Goal: Subscribe to service/newsletter

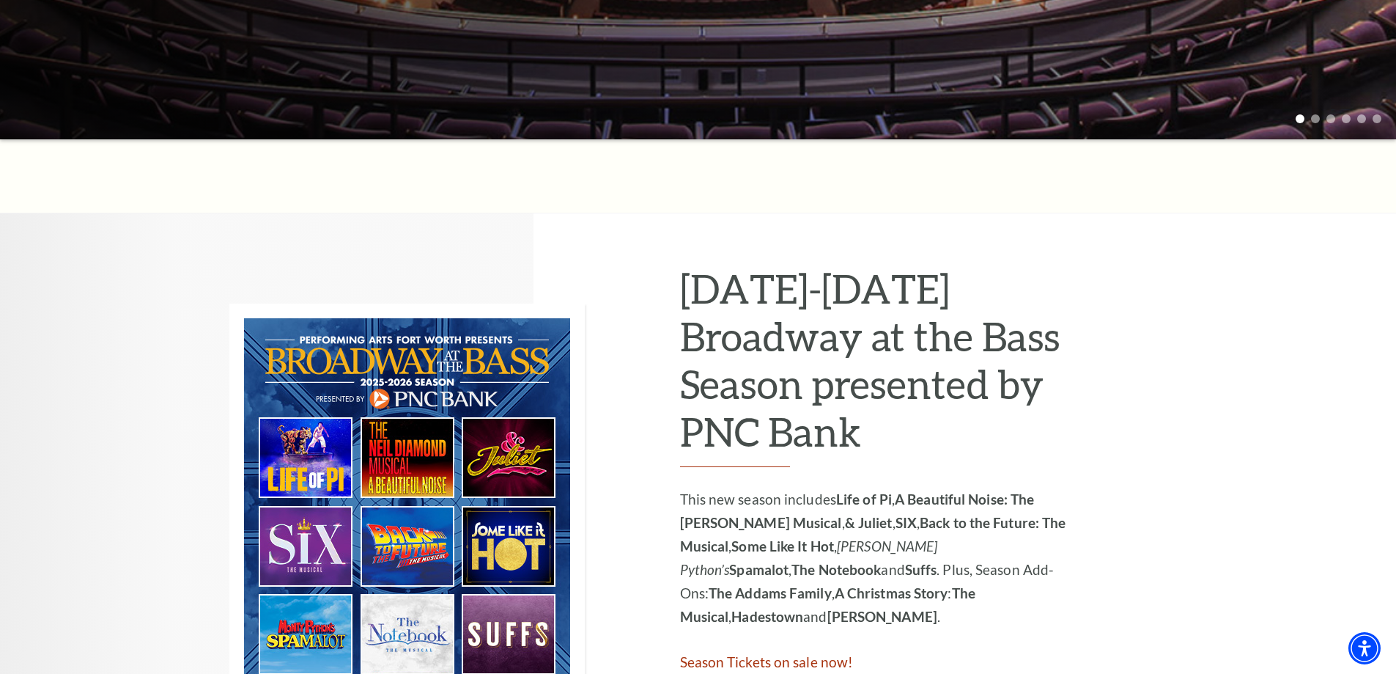
scroll to position [733, 0]
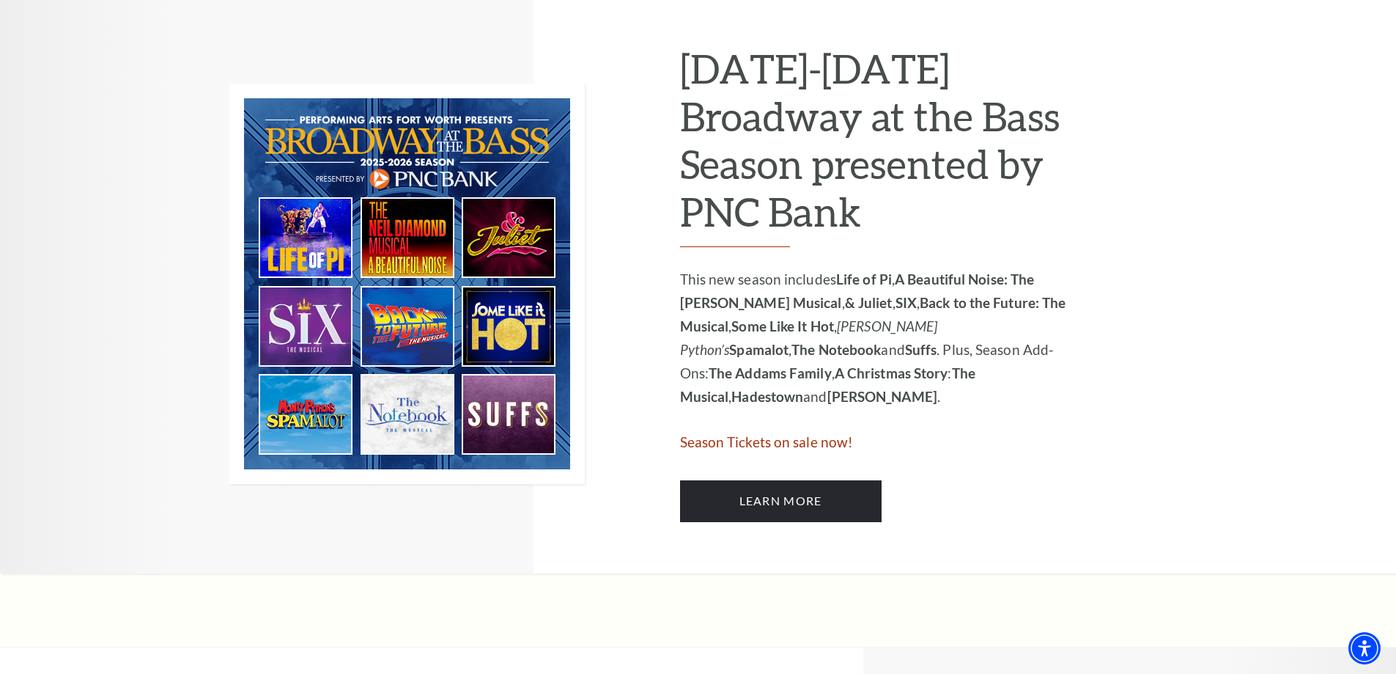
click at [488, 388] on img at bounding box center [406, 284] width 355 height 400
click at [289, 297] on img at bounding box center [406, 284] width 355 height 400
click at [802, 490] on link "Learn More" at bounding box center [781, 500] width 202 height 41
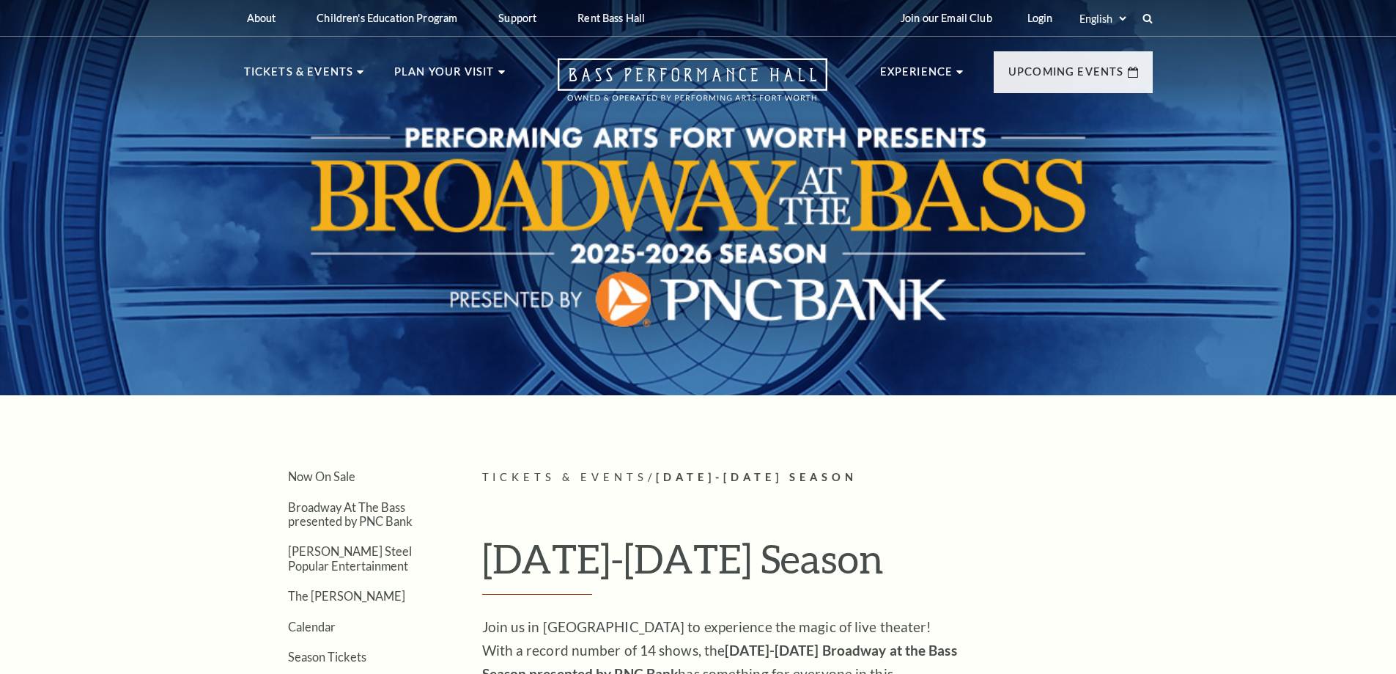
scroll to position [366, 0]
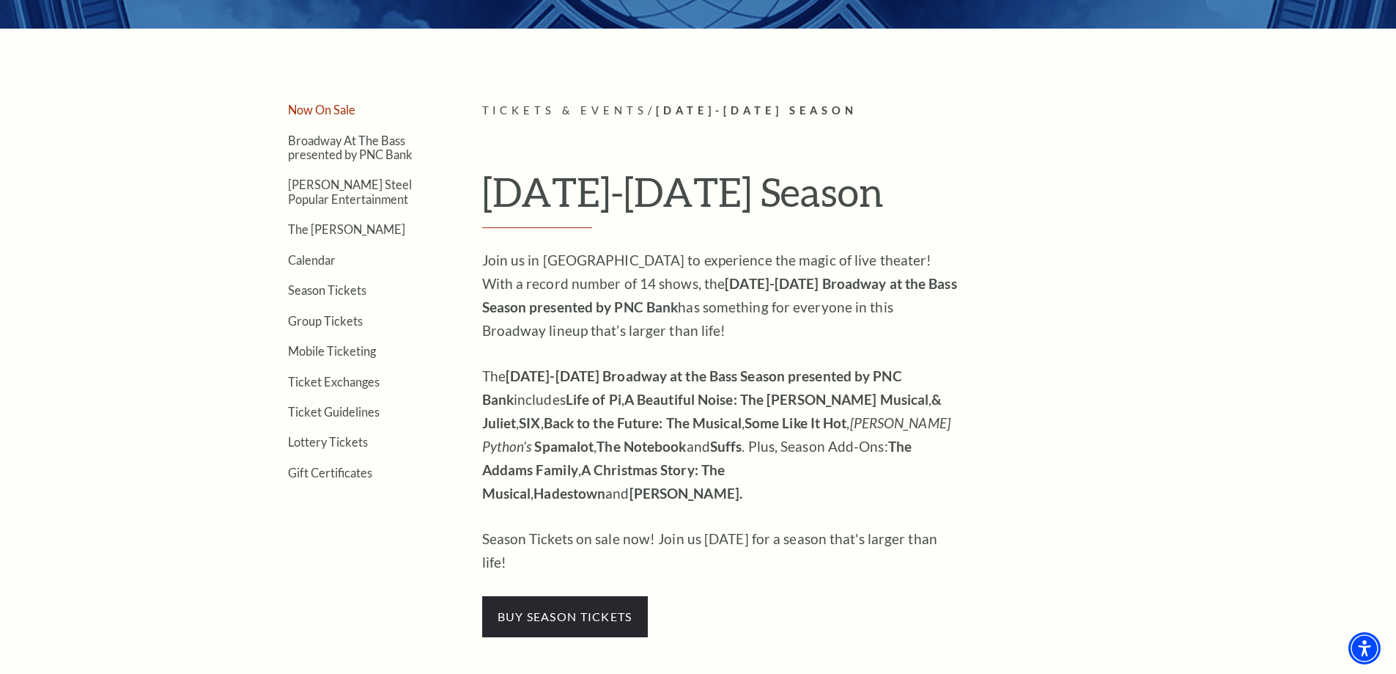
click at [328, 112] on link "Now On Sale" at bounding box center [321, 110] width 67 height 14
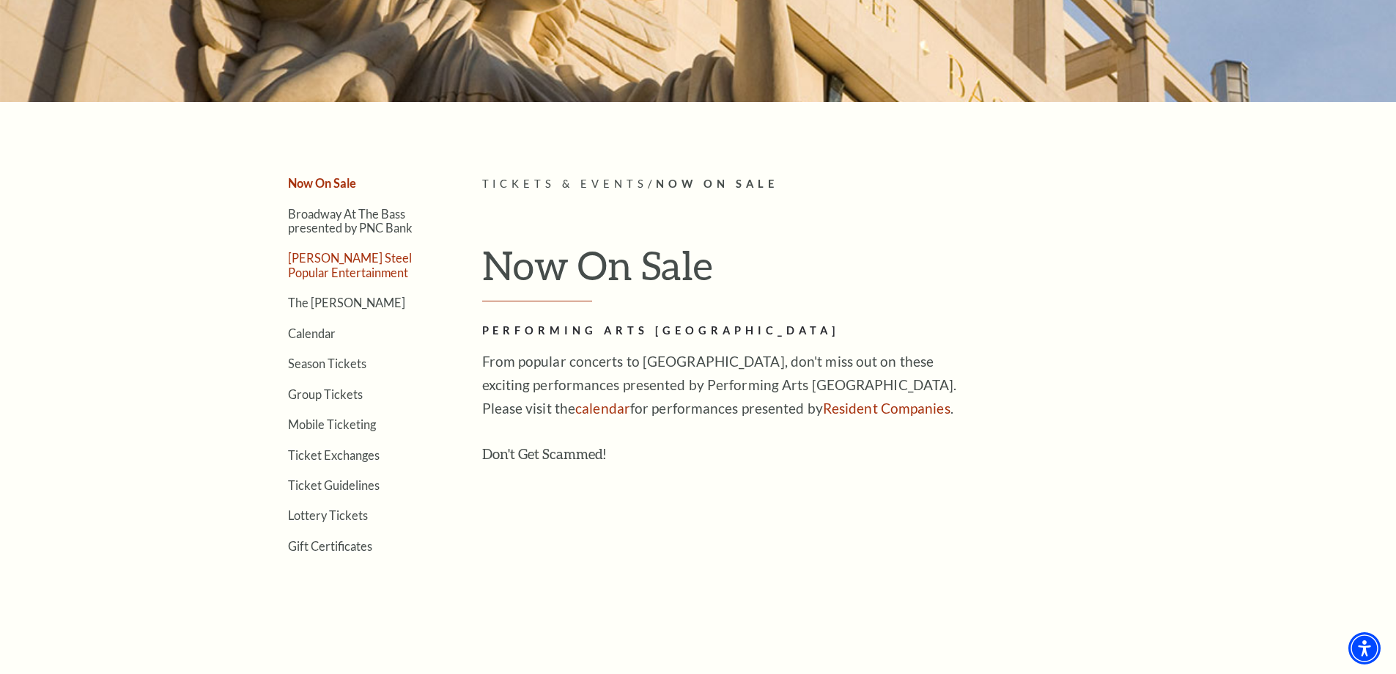
scroll to position [220, 0]
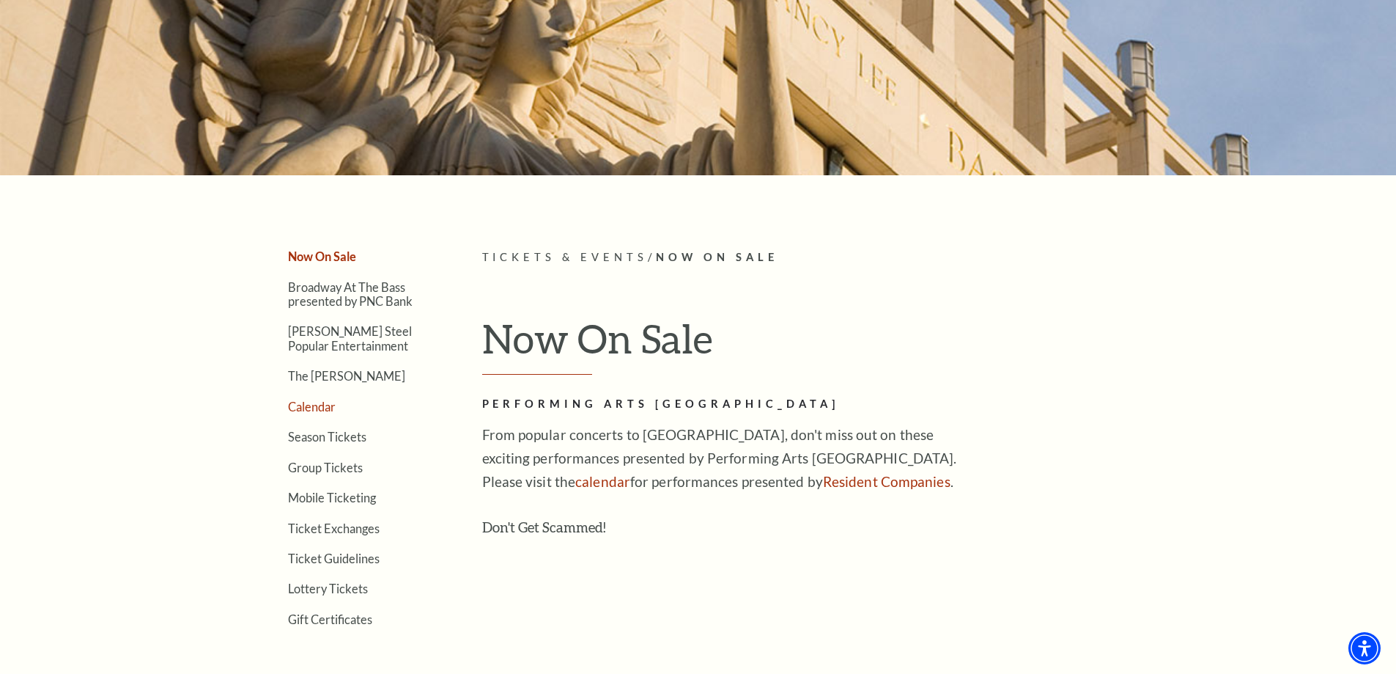
click at [318, 401] on link "Calendar" at bounding box center [312, 406] width 48 height 14
click at [385, 298] on link "Broadway At The Bass presented by PNC Bank" at bounding box center [350, 294] width 125 height 28
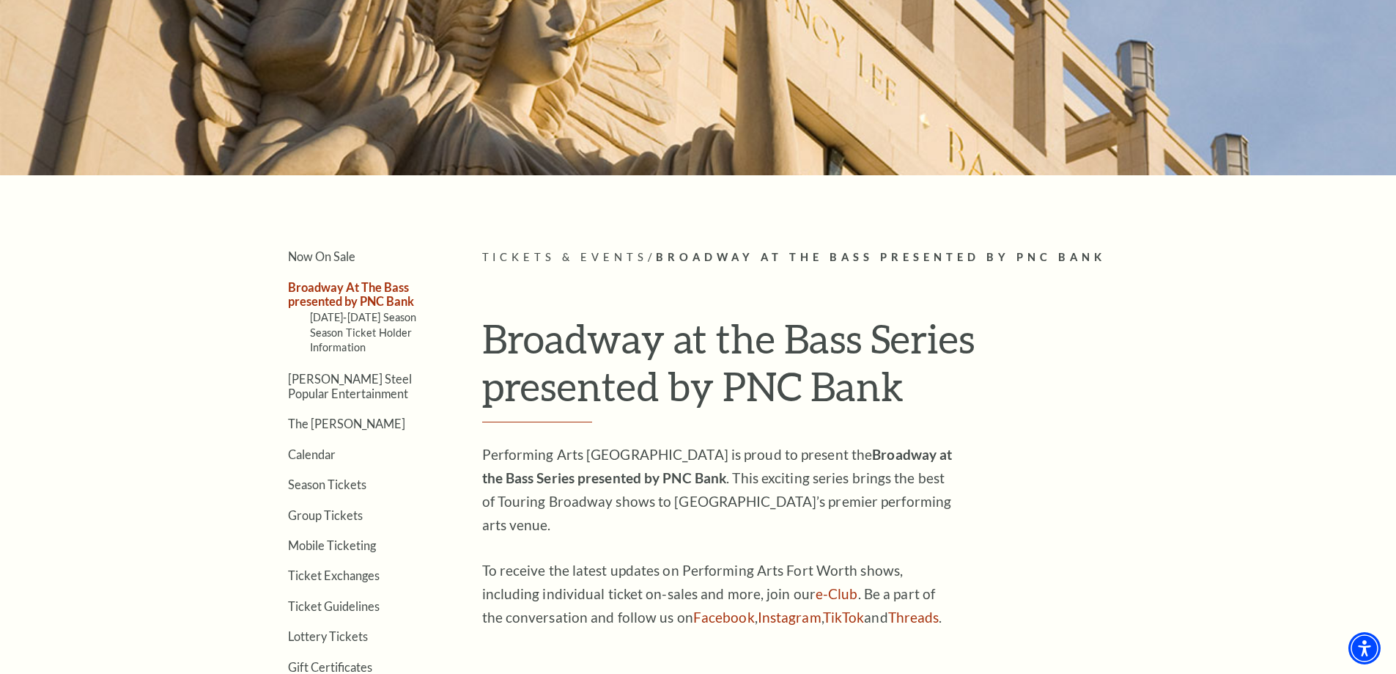
scroll to position [293, 0]
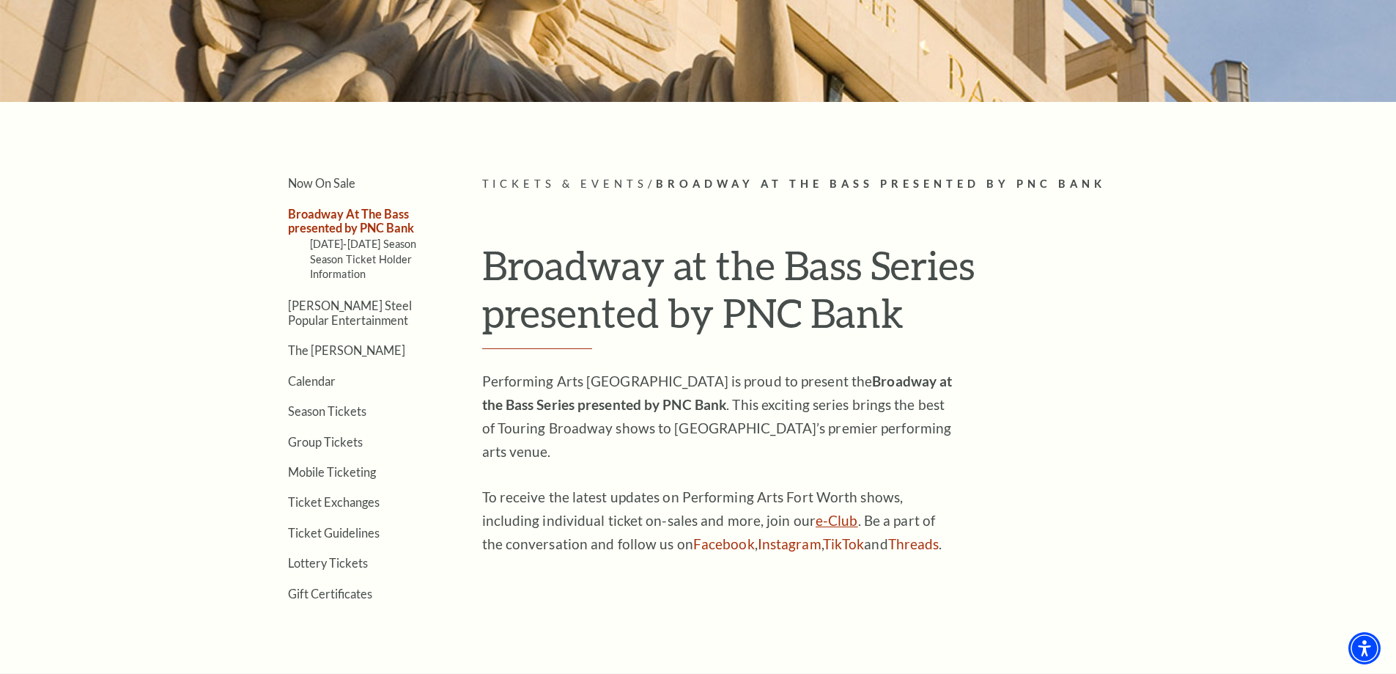
click at [816, 512] on link "e-Club" at bounding box center [837, 520] width 43 height 17
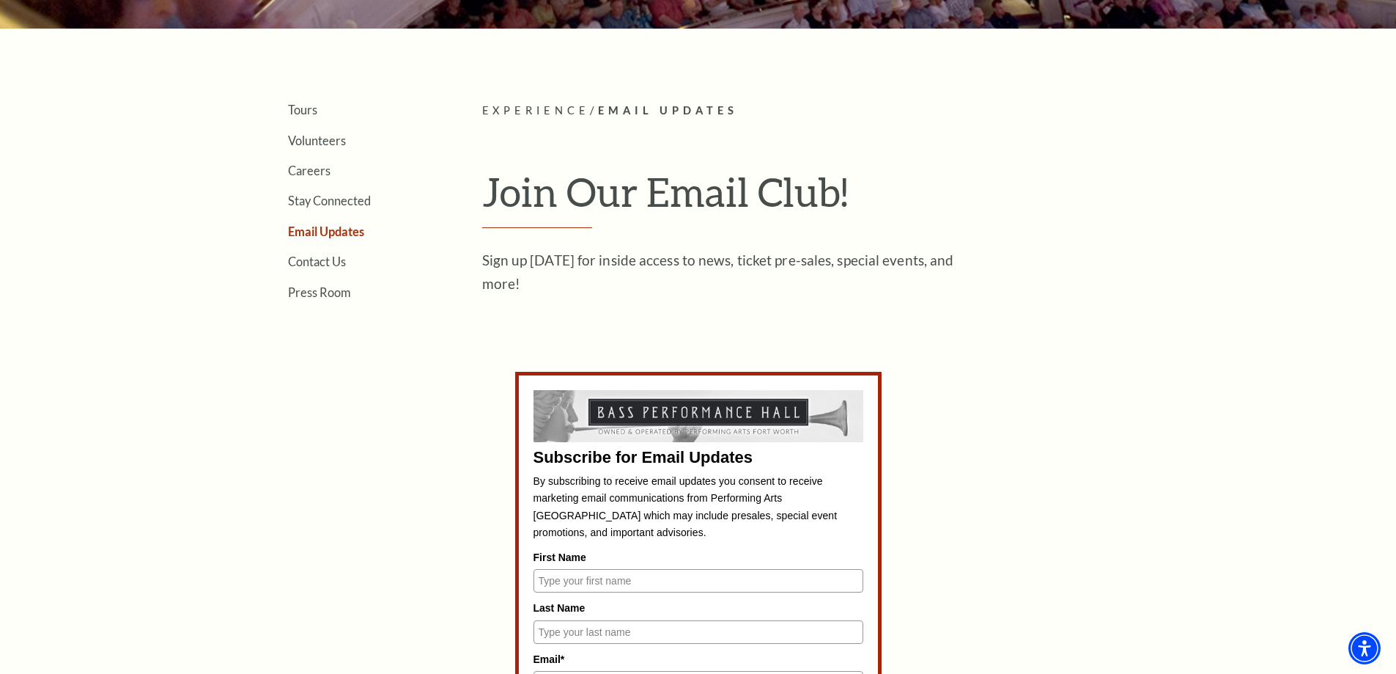
scroll to position [513, 0]
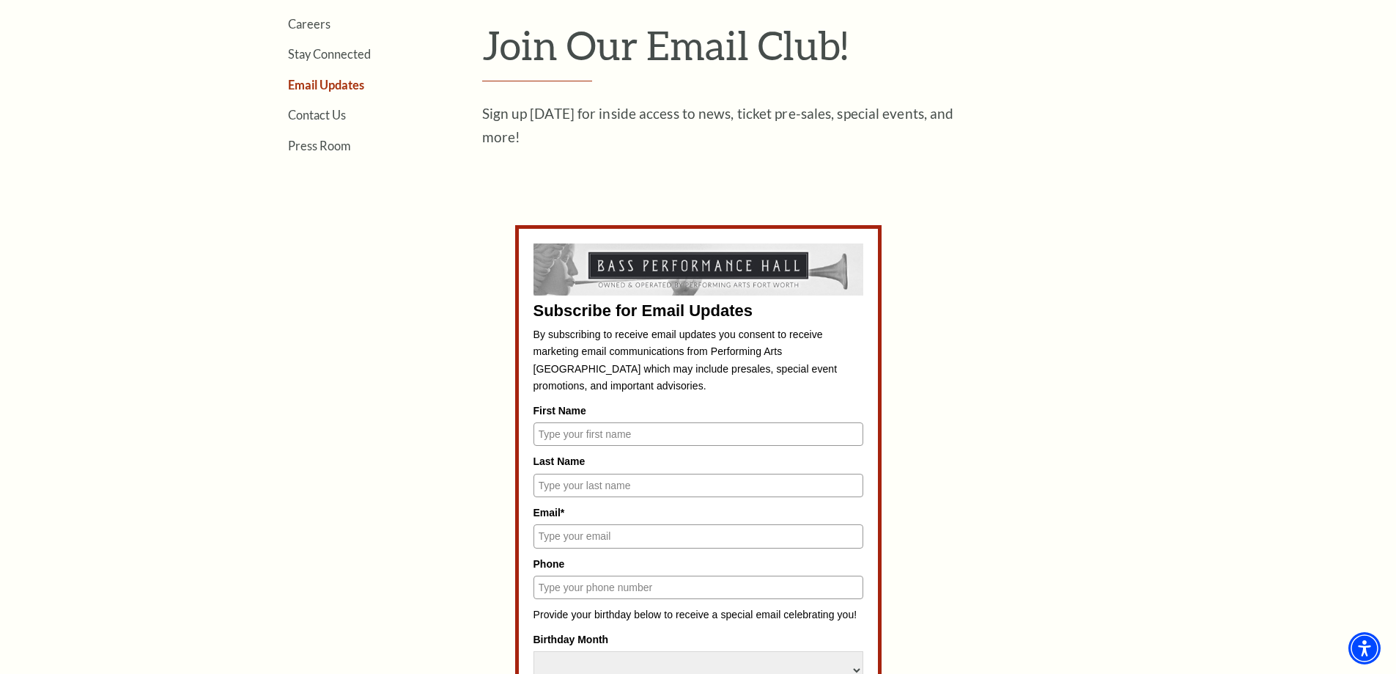
click at [663, 421] on div "First Name" at bounding box center [699, 424] width 330 height 44
click at [665, 427] on input "First Name" at bounding box center [699, 433] width 330 height 23
type input "michelle"
click at [545, 488] on input "Last Name" at bounding box center [699, 484] width 330 height 23
type input "mendoza"
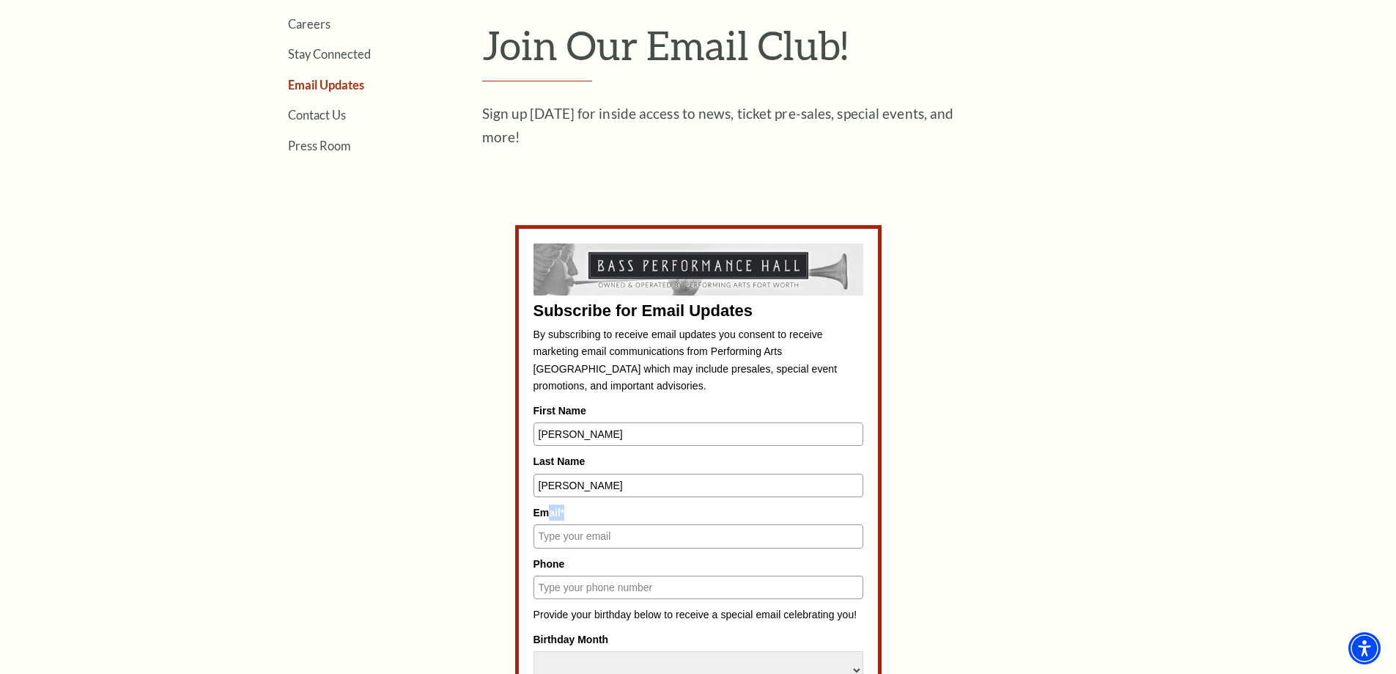
click at [543, 523] on div "Email*" at bounding box center [699, 526] width 330 height 44
click at [547, 531] on input "Email*" at bounding box center [699, 535] width 330 height 23
type input "mmendoza.dds@gmail.com"
click at [580, 583] on input "Phone" at bounding box center [699, 586] width 330 height 23
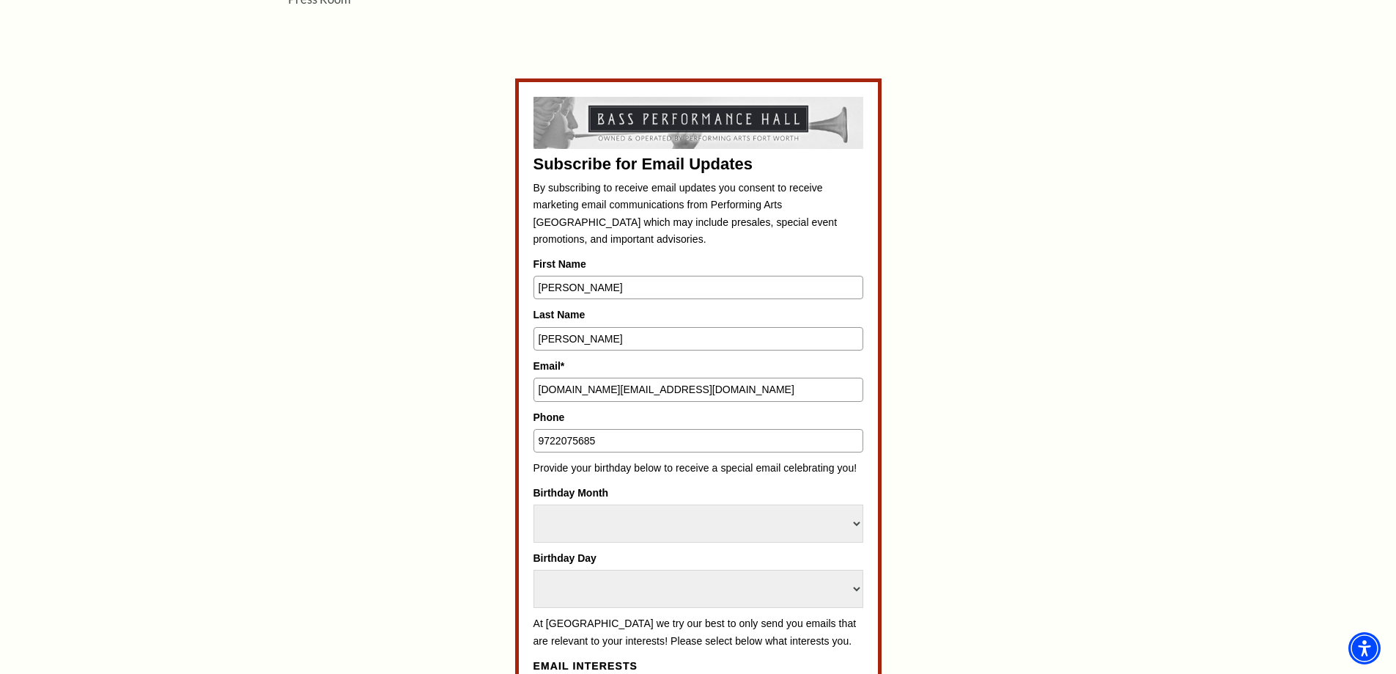
scroll to position [733, 0]
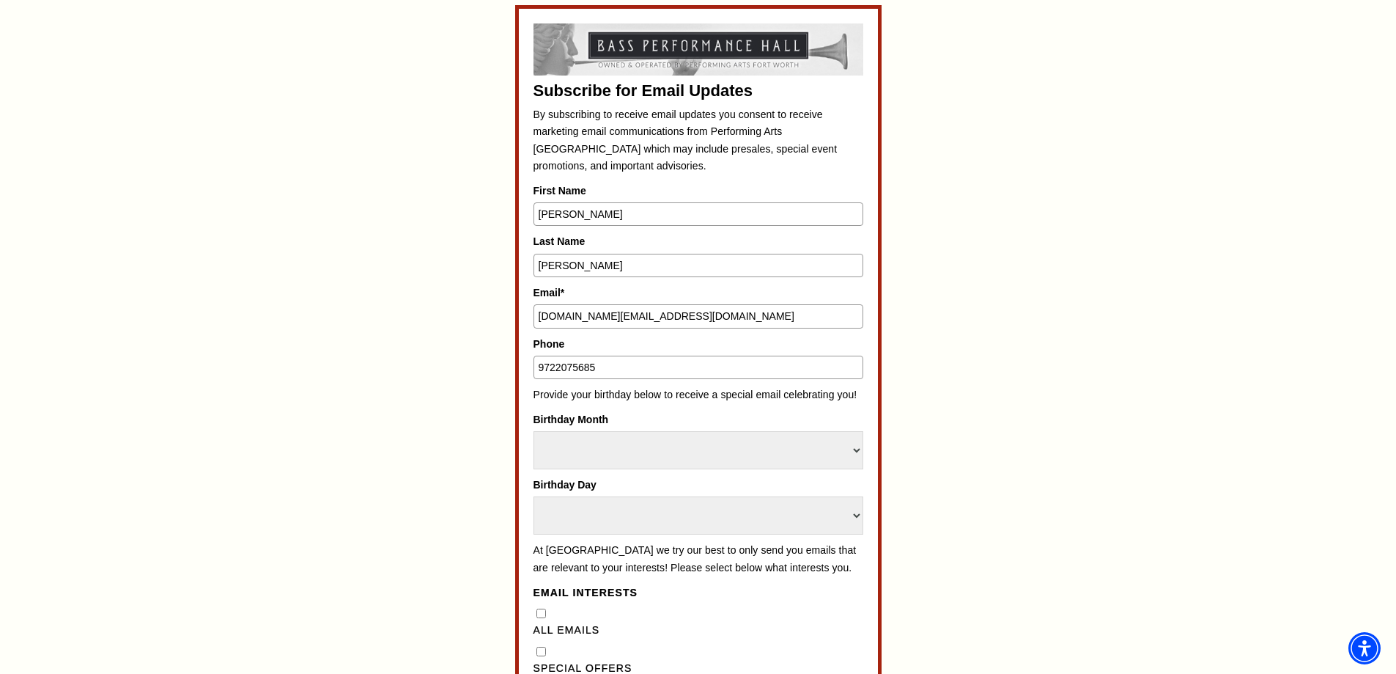
type input "9722075685"
click at [631, 452] on select "Select Month January February March April May June July August September Octobe…" at bounding box center [699, 450] width 330 height 38
select select "March"
click at [534, 431] on select "Select Month January February March April May June July August September Octobe…" at bounding box center [699, 450] width 330 height 38
click at [658, 512] on select "Select Day 1 2 3 4 5 6 7 8 9 10 11 12 13 14 15 16 17 18 19 20 21 22 23 24 25 26…" at bounding box center [699, 515] width 330 height 38
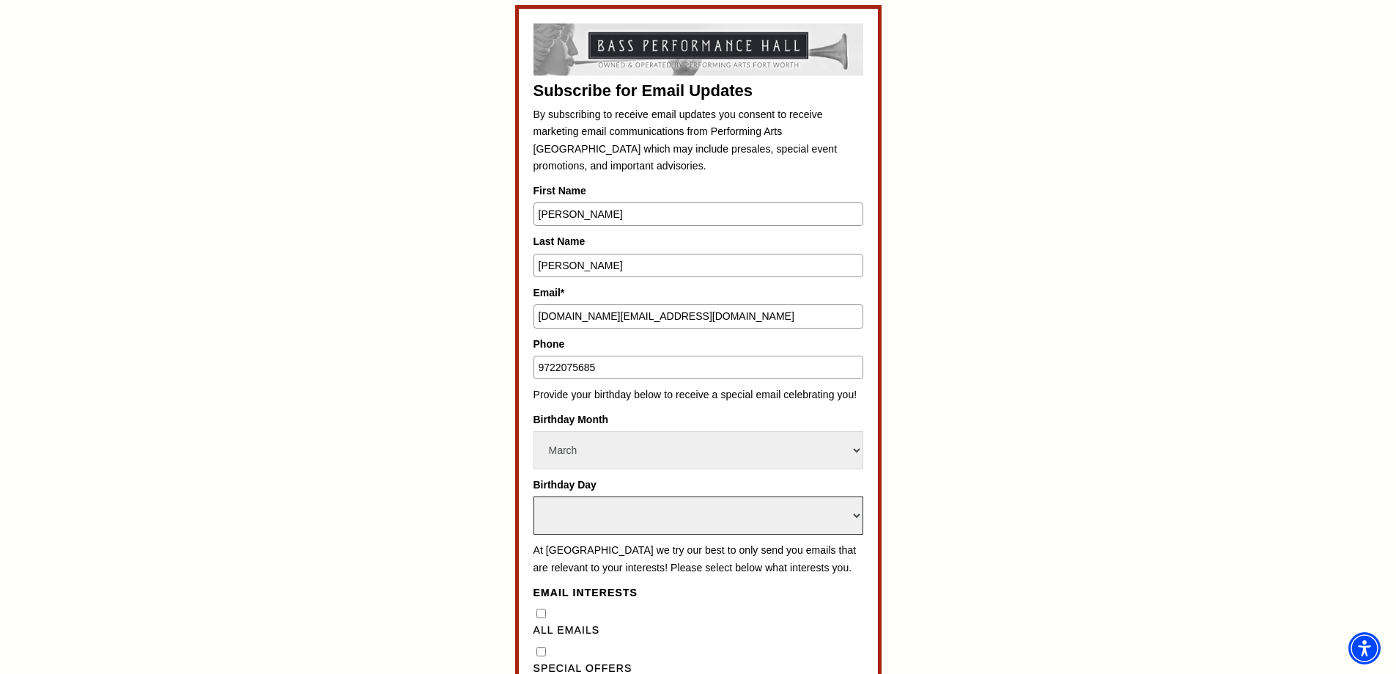
select select "9"
click at [534, 496] on select "Select Day 1 2 3 4 5 6 7 8 9 10 11 12 13 14 15 16 17 18 19 20 21 22 23 24 25 26…" at bounding box center [699, 515] width 330 height 38
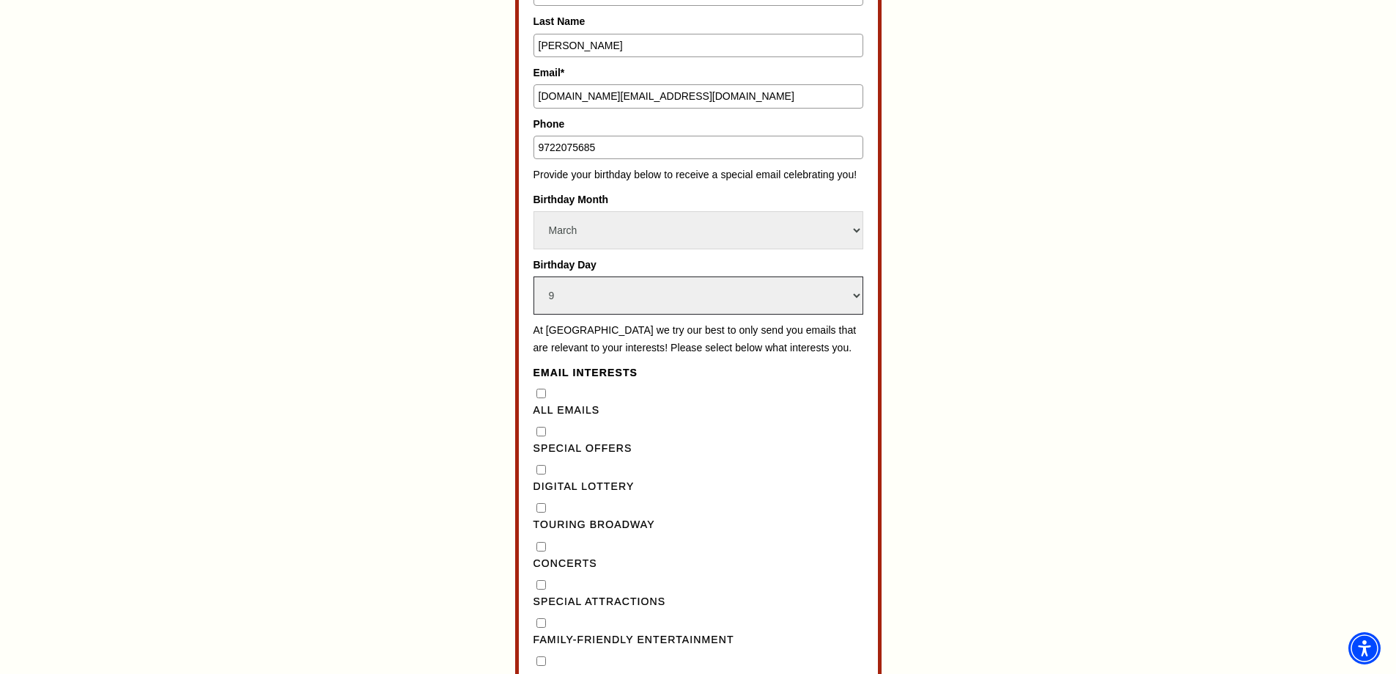
scroll to position [1026, 0]
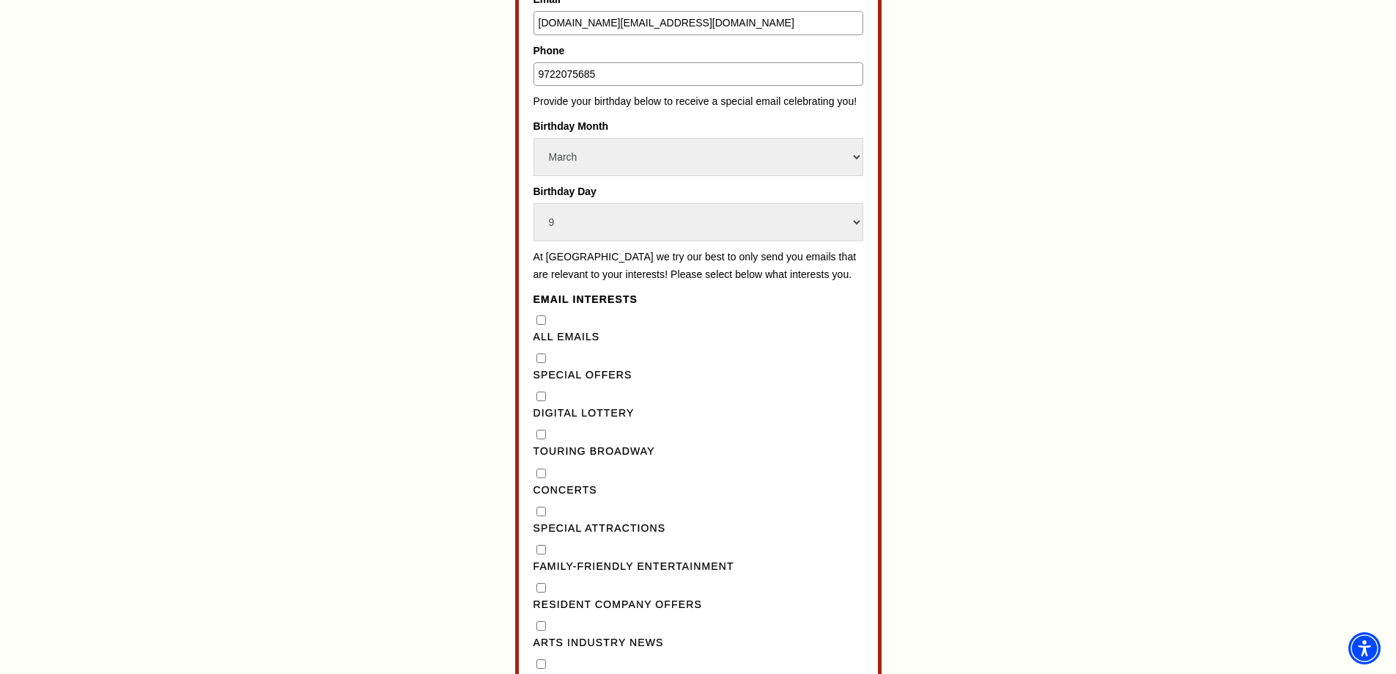
click at [536, 439] on Broadway"] "Touring Broadway" at bounding box center [541, 434] width 10 height 10
checkbox Broadway"] "true"
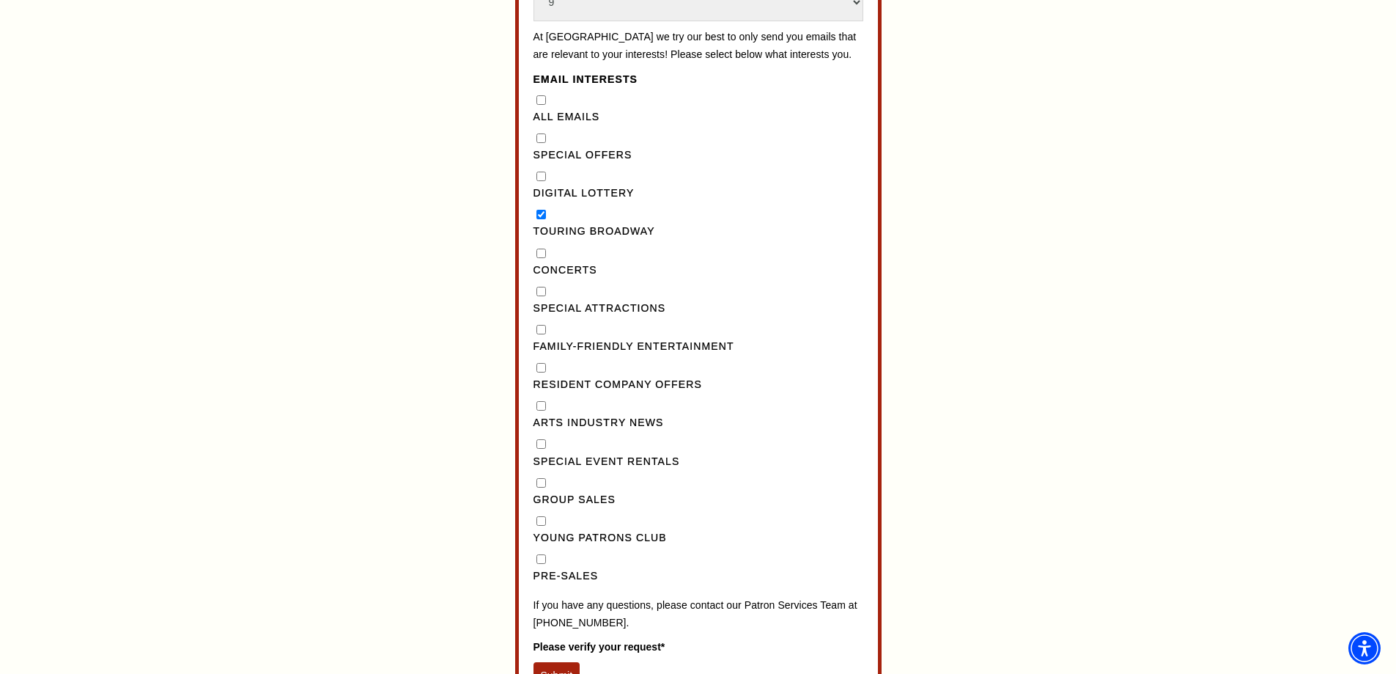
scroll to position [1319, 0]
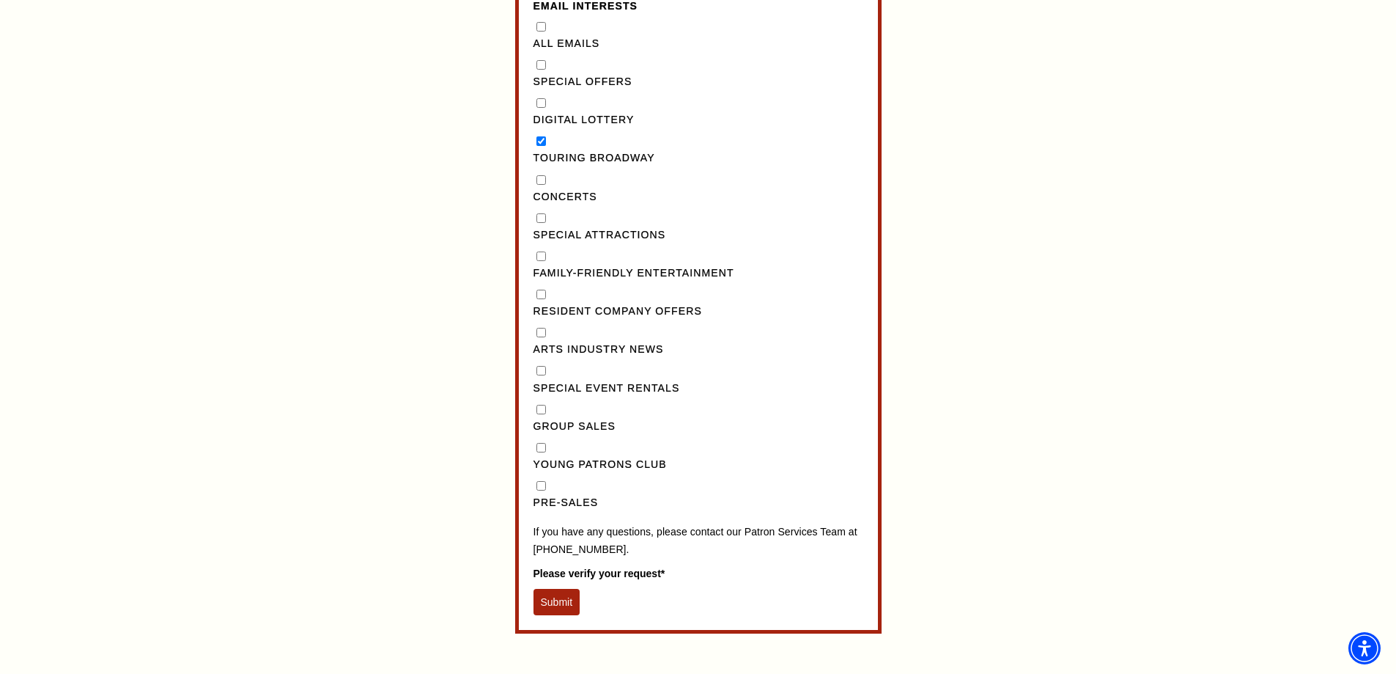
click at [542, 490] on input "Pre-Sales" at bounding box center [541, 486] width 10 height 10
checkbox input "true"
click at [563, 611] on button "Submit" at bounding box center [557, 602] width 47 height 26
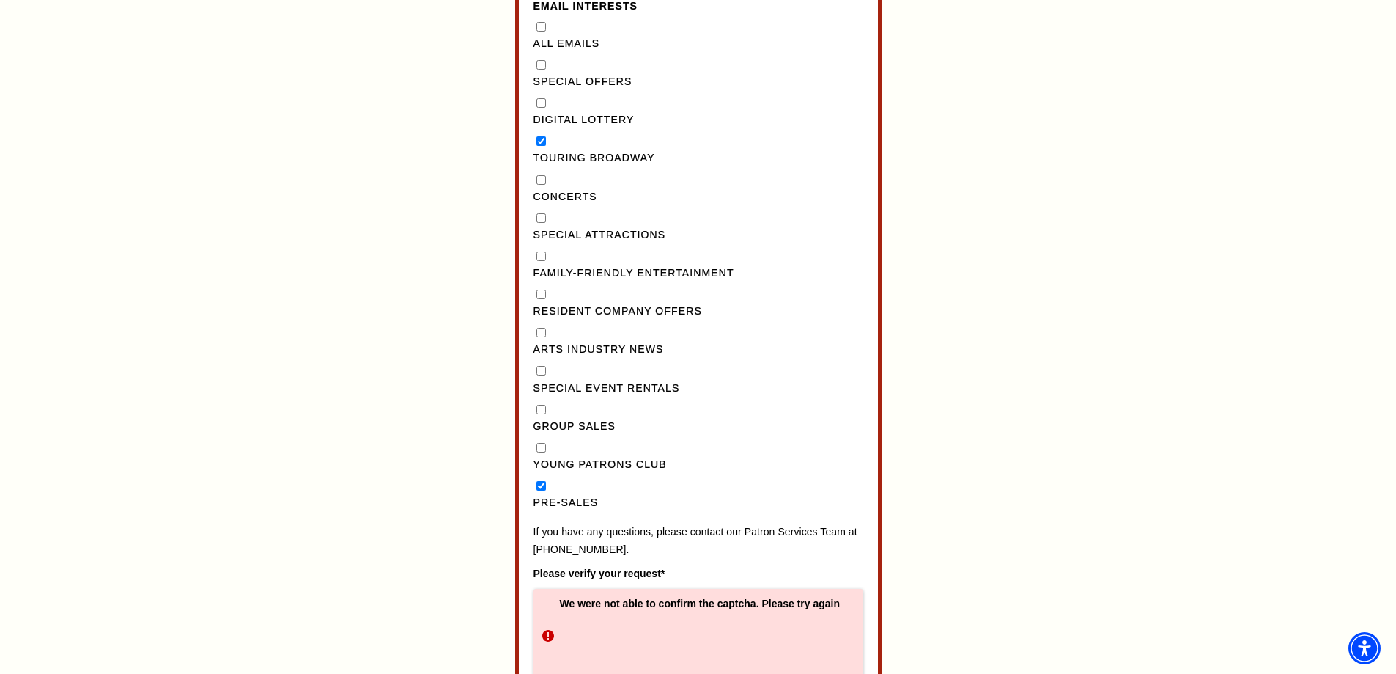
scroll to position [1392, 0]
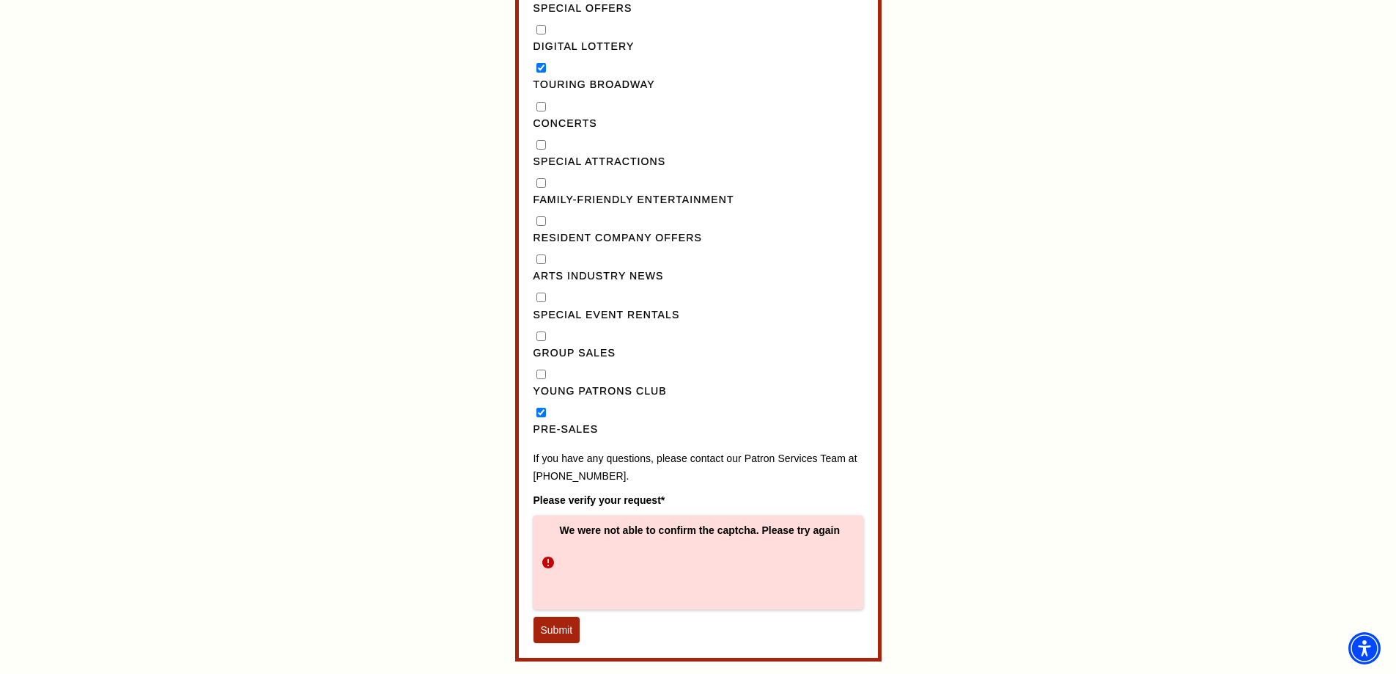
click at [569, 643] on button "Submit" at bounding box center [557, 629] width 47 height 26
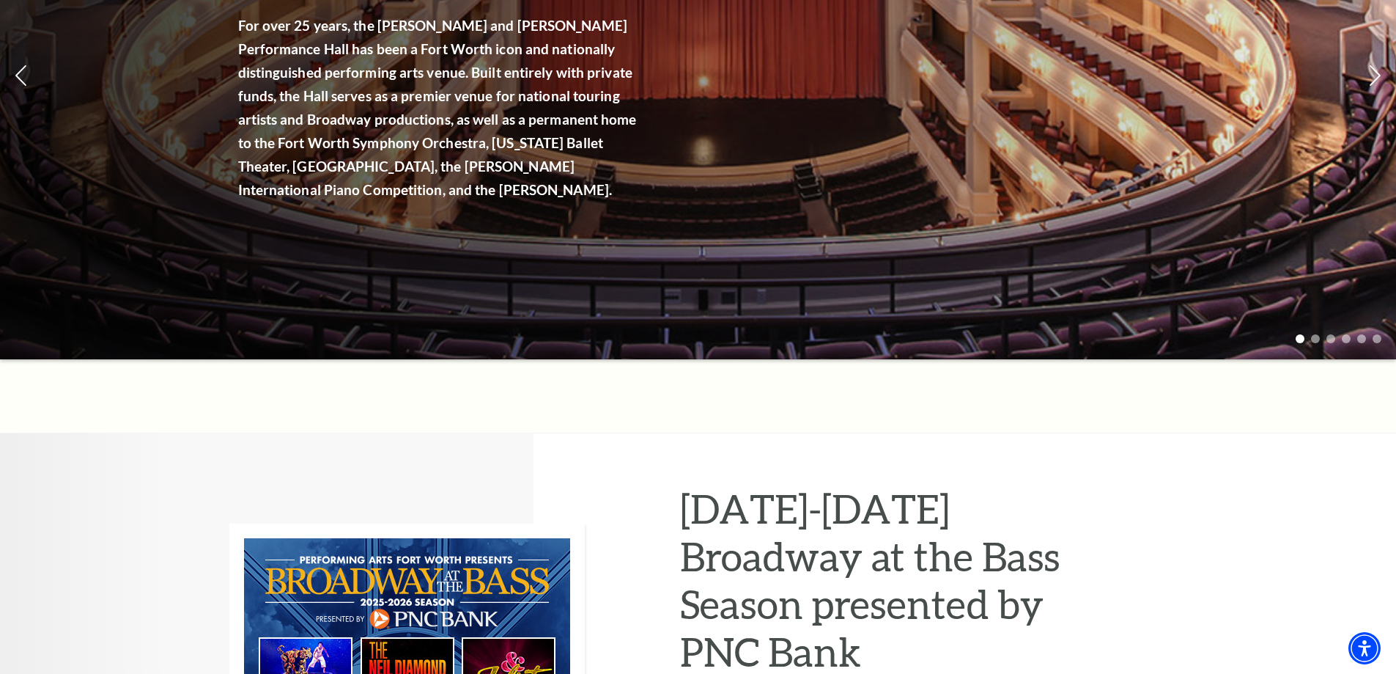
scroll to position [440, 0]
